Goal: Task Accomplishment & Management: Use online tool/utility

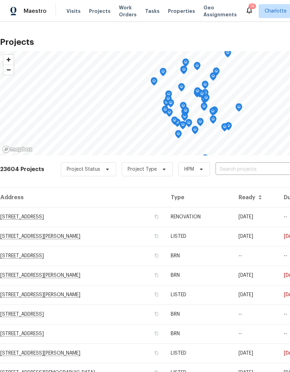
click at [221, 173] on input "text" at bounding box center [256, 169] width 80 height 11
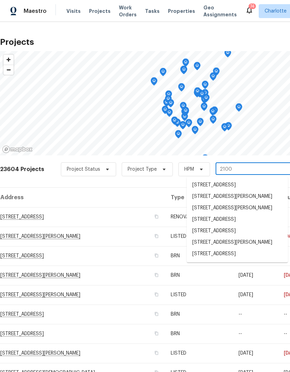
type input "2100 b"
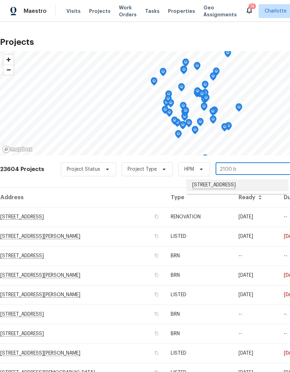
click at [207, 190] on li "[STREET_ADDRESS]" at bounding box center [237, 186] width 101 height 12
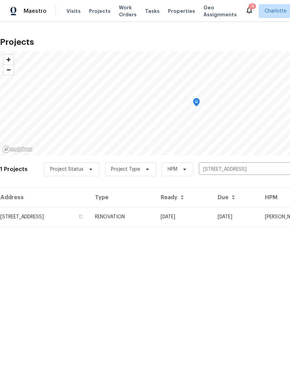
click at [34, 215] on td "[STREET_ADDRESS]" at bounding box center [44, 216] width 89 height 19
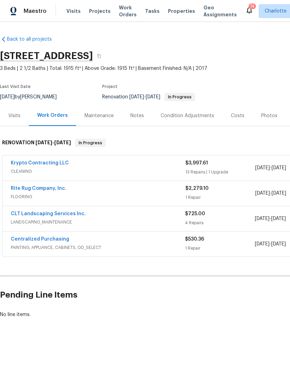
click at [16, 188] on link "Rite Rug Company, Inc." at bounding box center [39, 188] width 56 height 5
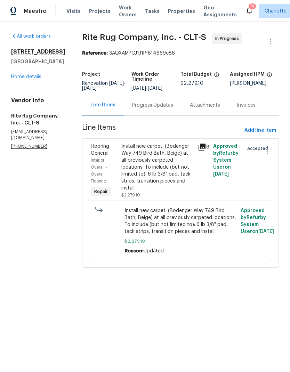
click at [172, 109] on div "Progress Updates" at bounding box center [152, 105] width 41 height 7
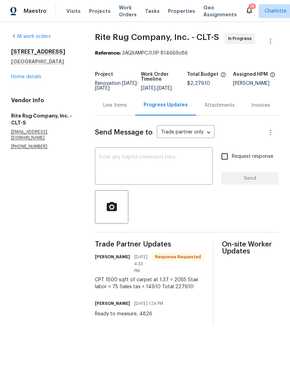
click at [189, 167] on textarea at bounding box center [154, 167] width 110 height 24
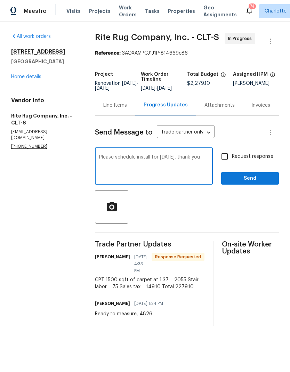
type textarea "Please schedule install for [DATE], thank you"
click at [227, 164] on input "Request response" at bounding box center [224, 156] width 15 height 15
checkbox input "true"
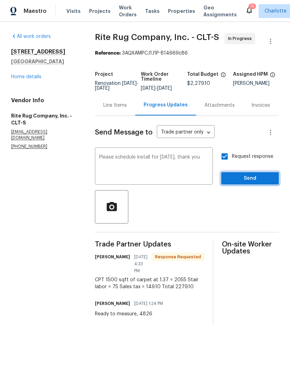
click at [256, 183] on span "Send" at bounding box center [250, 178] width 47 height 9
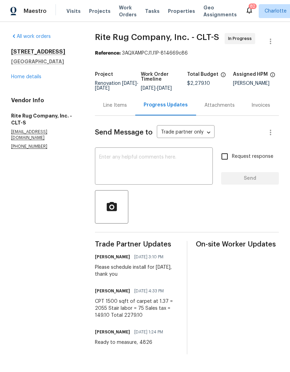
click at [13, 79] on link "Home details" at bounding box center [26, 76] width 30 height 5
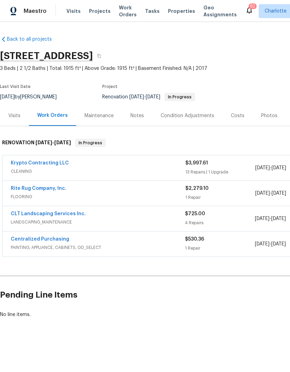
click at [20, 213] on link "CLT Landscaping Services Inc." at bounding box center [48, 214] width 75 height 5
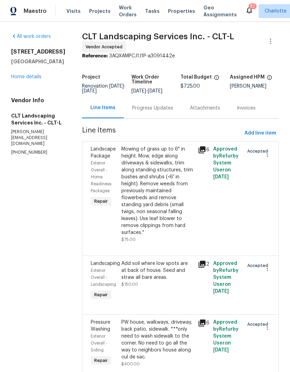
click at [145, 112] on div "Progress Updates" at bounding box center [152, 108] width 41 height 7
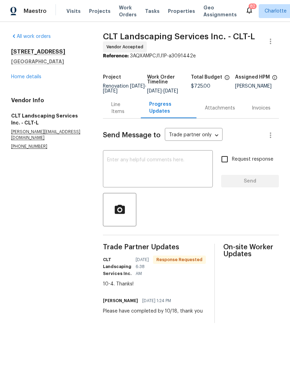
click at [16, 79] on link "Home details" at bounding box center [26, 76] width 30 height 5
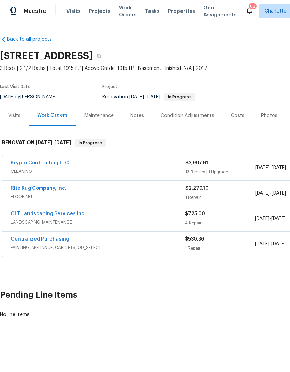
click at [21, 213] on link "CLT Landscaping Services Inc." at bounding box center [48, 214] width 75 height 5
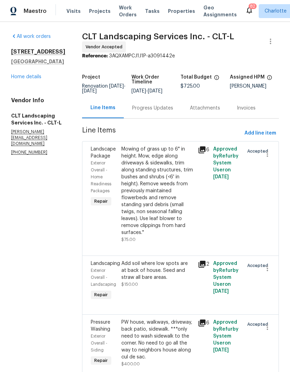
click at [140, 112] on div "Progress Updates" at bounding box center [152, 108] width 41 height 7
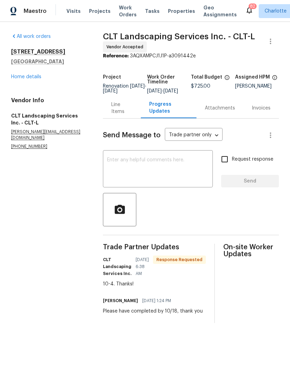
click at [117, 172] on textarea at bounding box center [158, 170] width 102 height 24
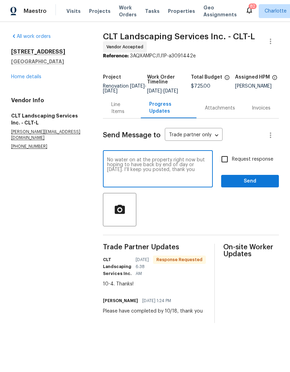
type textarea "No water on at the property right now but hoping to have back by end of day or …"
click at [232, 167] on input "Request response" at bounding box center [224, 159] width 15 height 15
checkbox input "true"
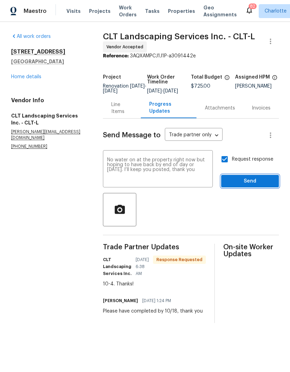
click at [262, 184] on span "Send" at bounding box center [250, 181] width 47 height 9
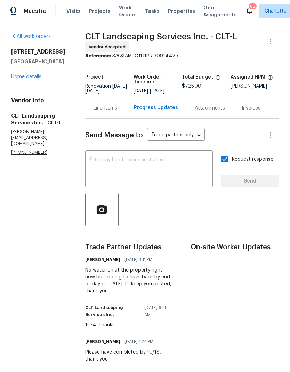
click at [37, 86] on div "All work orders 2100 Boulder Ct Gastonia, NC 28054 Home details Vendor Info CLT…" at bounding box center [39, 94] width 57 height 123
click at [36, 86] on div "All work orders 2100 Boulder Ct Gastonia, NC 28054 Home details Vendor Info CLT…" at bounding box center [39, 94] width 57 height 123
click at [37, 78] on link "Home details" at bounding box center [26, 76] width 30 height 5
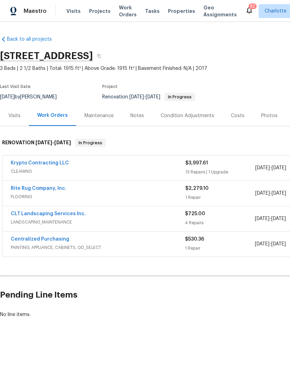
click at [101, 11] on span "Projects" at bounding box center [100, 11] width 22 height 7
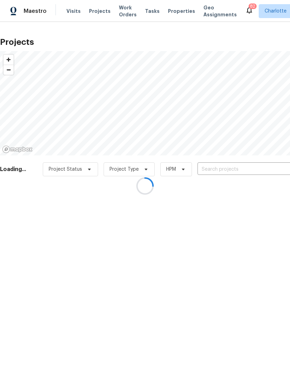
click at [257, 164] on div at bounding box center [145, 186] width 290 height 372
click at [263, 170] on div at bounding box center [145, 186] width 290 height 372
click at [238, 170] on div at bounding box center [145, 186] width 290 height 372
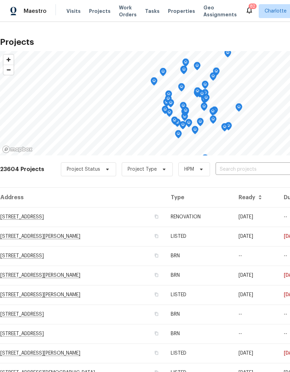
click at [261, 167] on input "text" at bounding box center [256, 169] width 80 height 11
type input "2424 flin"
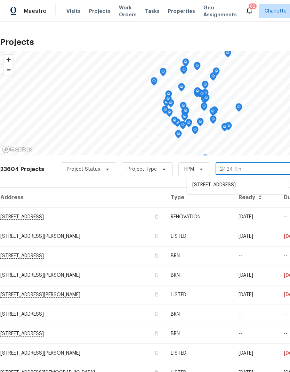
click at [263, 184] on li "2424 Flintshire Ln, Gastonia, NC 28056" at bounding box center [237, 186] width 101 height 12
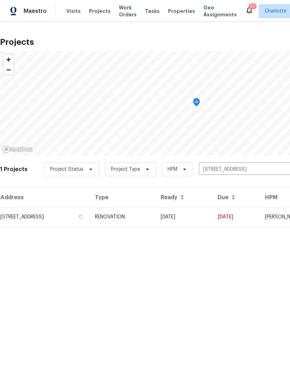
click at [249, 216] on td "[DATE]" at bounding box center [235, 216] width 47 height 19
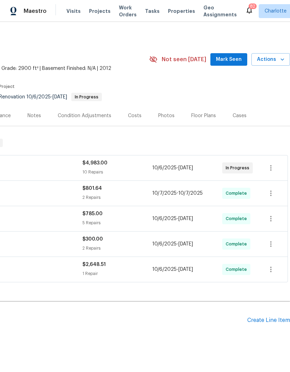
click at [237, 58] on span "Mark Seen" at bounding box center [229, 59] width 26 height 9
